Goal: Information Seeking & Learning: Check status

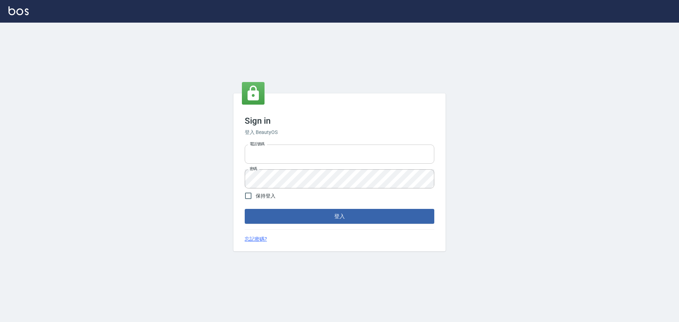
type input "9990001234567"
click at [320, 163] on input "9990001234567" at bounding box center [340, 154] width 190 height 19
click at [389, 211] on button "登入" at bounding box center [340, 216] width 190 height 15
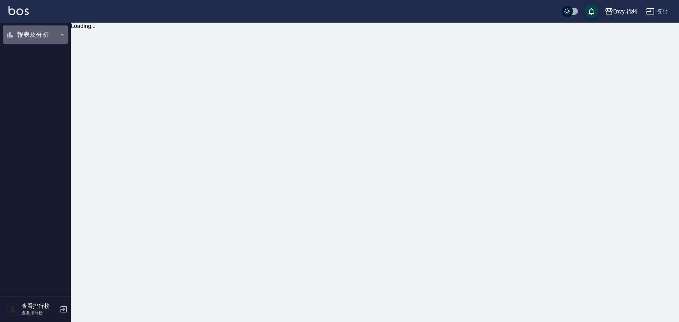
click at [14, 33] on button "報表及分析" at bounding box center [35, 34] width 65 height 18
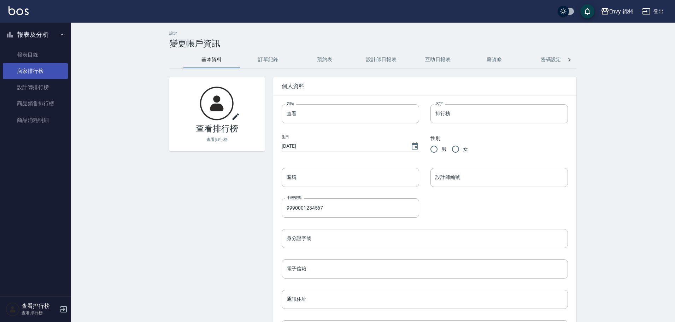
click at [34, 69] on link "店家排行榜" at bounding box center [35, 71] width 65 height 16
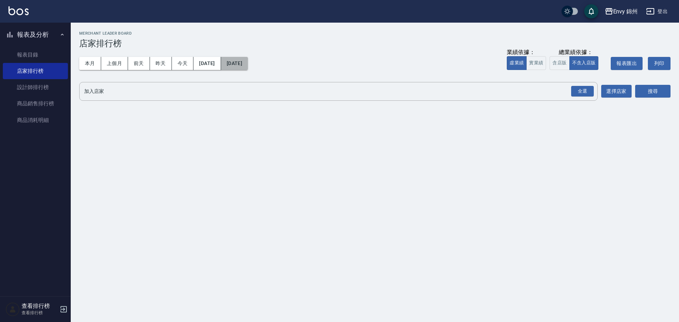
click at [247, 67] on button "[DATE]" at bounding box center [234, 63] width 27 height 13
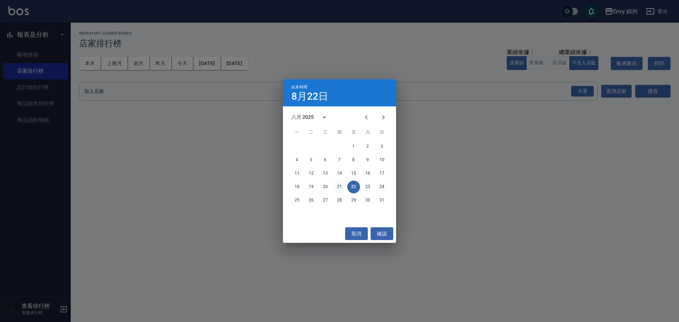
click at [336, 188] on button "21" at bounding box center [339, 187] width 13 height 13
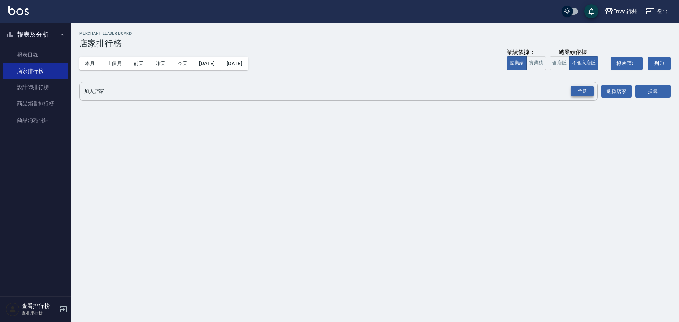
click at [577, 97] on div "全選" at bounding box center [582, 91] width 23 height 11
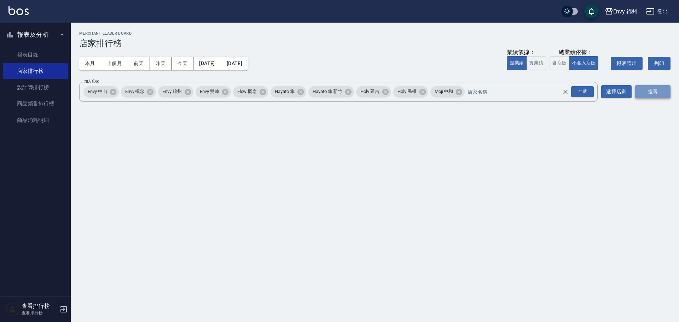
click at [651, 91] on button "搜尋" at bounding box center [652, 91] width 35 height 13
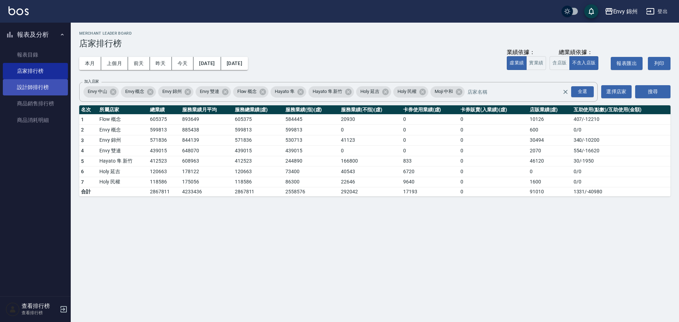
click at [14, 88] on link "設計師排行榜" at bounding box center [35, 87] width 65 height 16
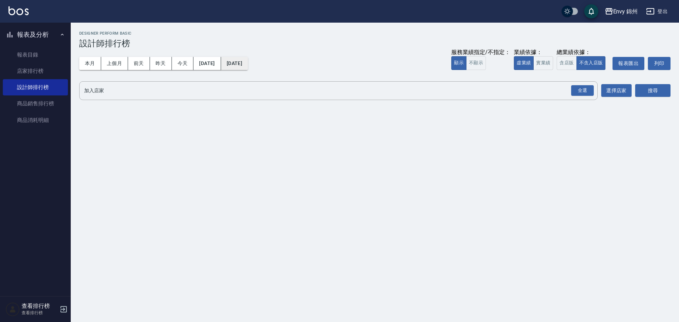
click at [248, 59] on button "[DATE]" at bounding box center [234, 63] width 27 height 13
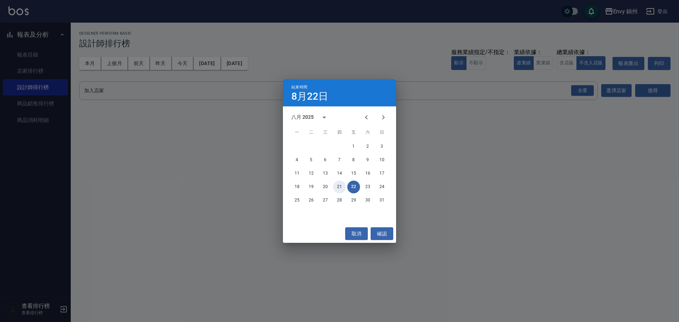
click at [342, 187] on button "21" at bounding box center [339, 187] width 13 height 13
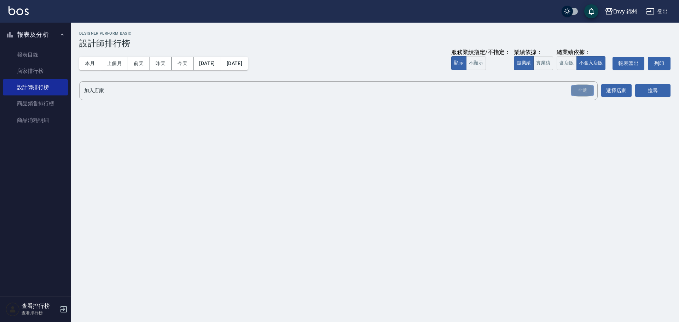
drag, startPoint x: 588, startPoint y: 91, endPoint x: 622, endPoint y: 104, distance: 36.4
click at [588, 91] on div "全選" at bounding box center [582, 90] width 23 height 11
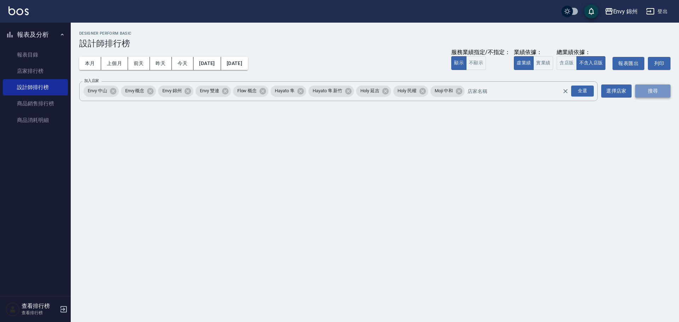
click at [649, 86] on button "搜尋" at bounding box center [652, 90] width 35 height 13
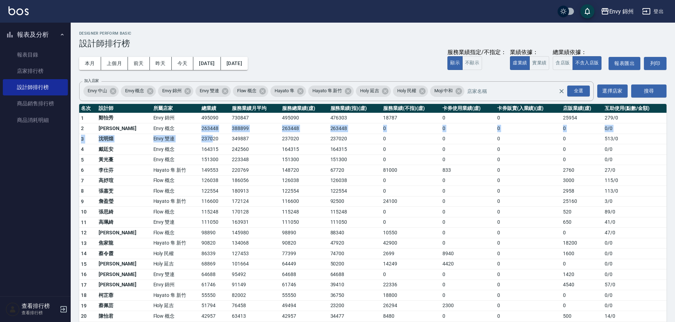
drag, startPoint x: 167, startPoint y: 132, endPoint x: 188, endPoint y: 135, distance: 22.2
click at [188, 135] on tbody "1 [PERSON_NAME] 錦州 495090 730847 495090 476303 18787 0 0 25954 279 / 0 2 王文嘉 En…" at bounding box center [373, 274] width 588 height 322
click at [200, 135] on td "237020" at bounding box center [215, 139] width 30 height 11
click at [200, 138] on td "237020" at bounding box center [215, 139] width 30 height 11
drag, startPoint x: 179, startPoint y: 284, endPoint x: 183, endPoint y: 284, distance: 4.9
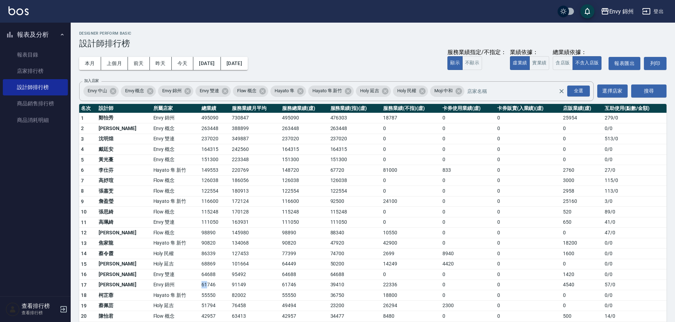
click at [200, 284] on td "61746" at bounding box center [215, 285] width 30 height 11
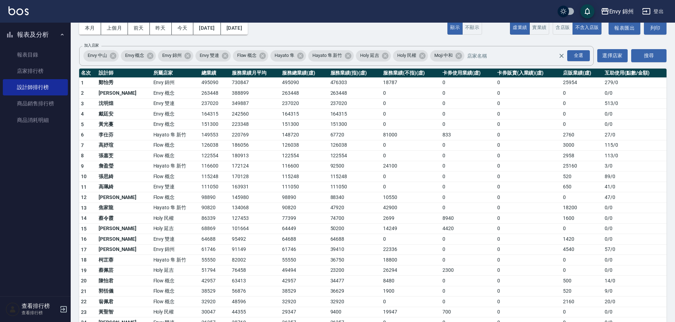
click at [426, 209] on td "42900" at bounding box center [410, 208] width 59 height 11
click at [309, 218] on td "77399" at bounding box center [304, 218] width 48 height 11
click at [655, 13] on button "登出" at bounding box center [653, 11] width 27 height 13
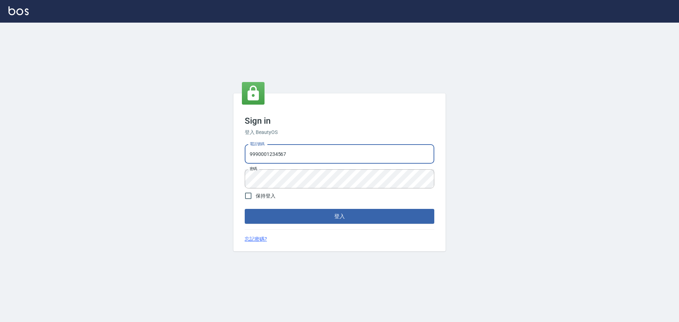
click at [338, 157] on input "9990001234567" at bounding box center [340, 154] width 190 height 19
type input "25153595"
click at [352, 218] on button "登入" at bounding box center [340, 216] width 190 height 15
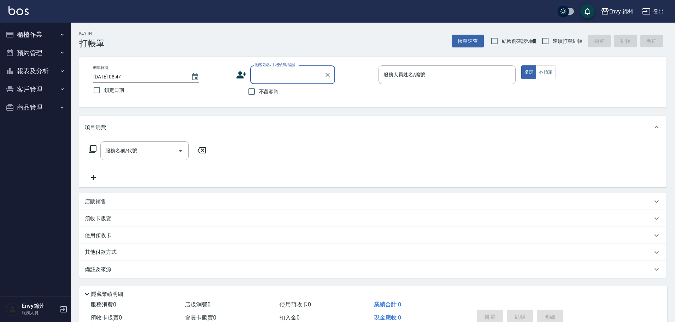
click at [42, 31] on button "櫃檯作業" at bounding box center [35, 34] width 65 height 18
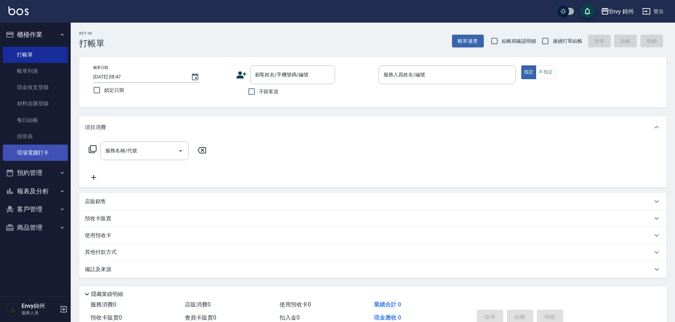
click at [47, 151] on link "現場電腦打卡" at bounding box center [35, 153] width 65 height 16
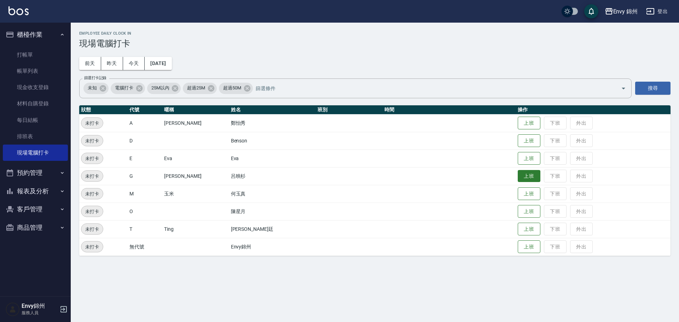
click at [518, 178] on button "上班" at bounding box center [529, 176] width 23 height 12
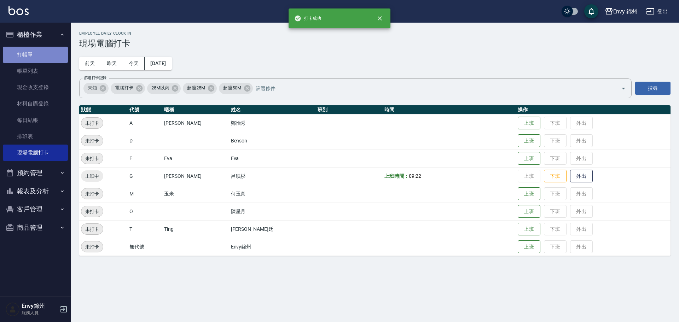
click at [23, 55] on link "打帳單" at bounding box center [35, 55] width 65 height 16
